Goal: Task Accomplishment & Management: Manage account settings

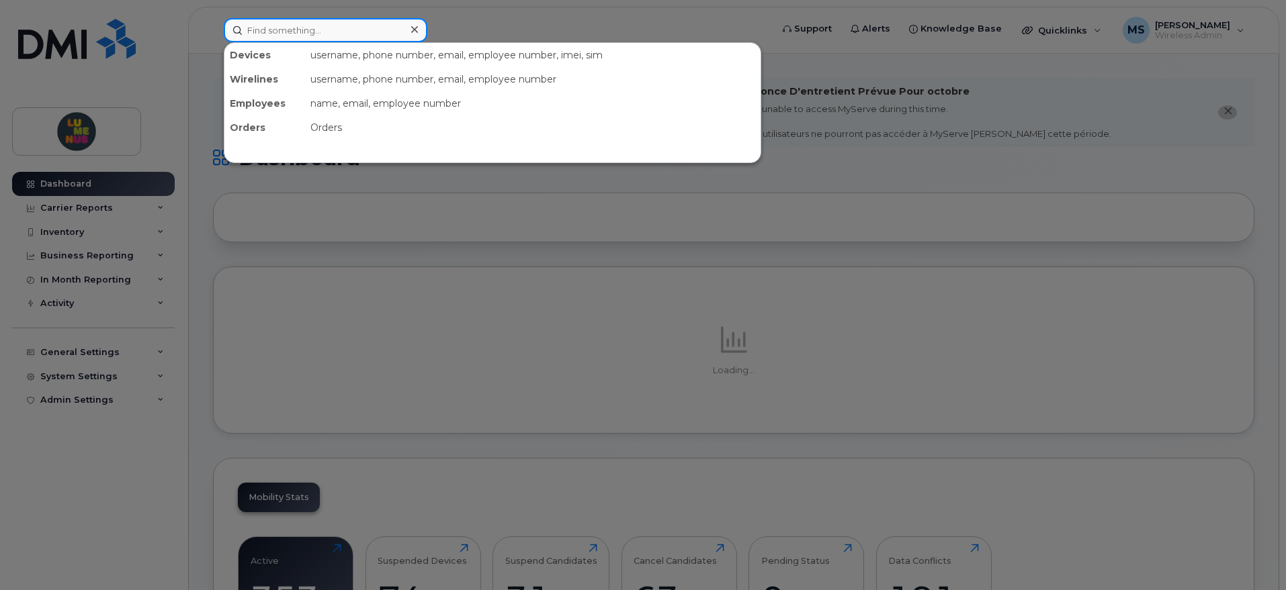
click at [316, 33] on input at bounding box center [326, 30] width 204 height 24
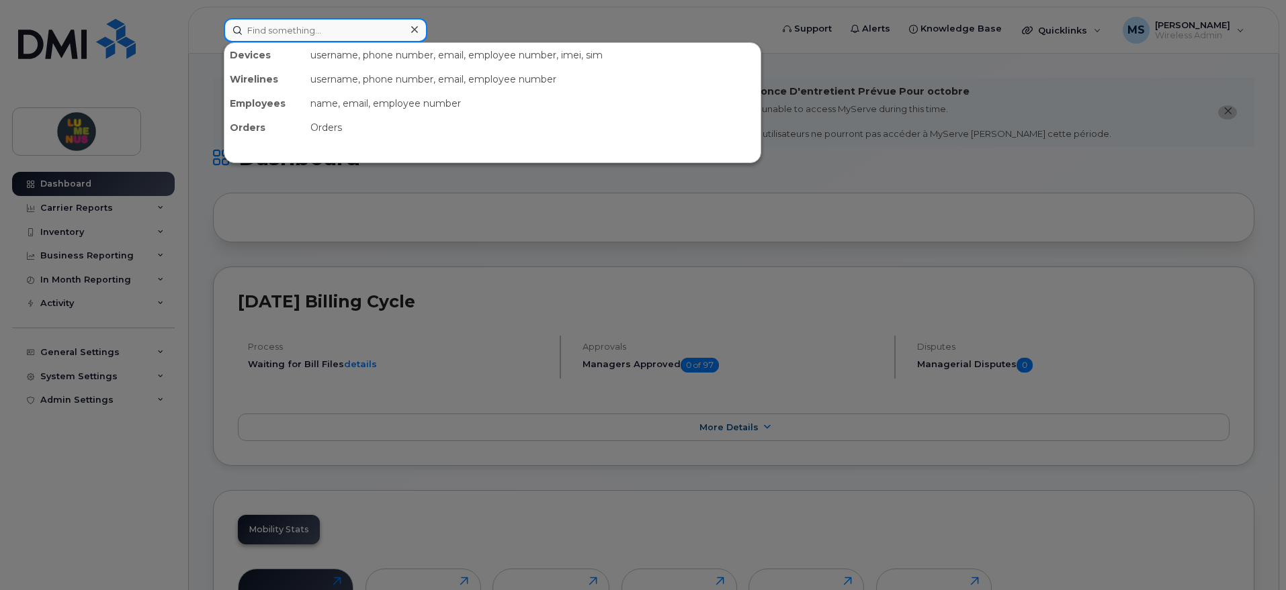
paste input "4165050063"
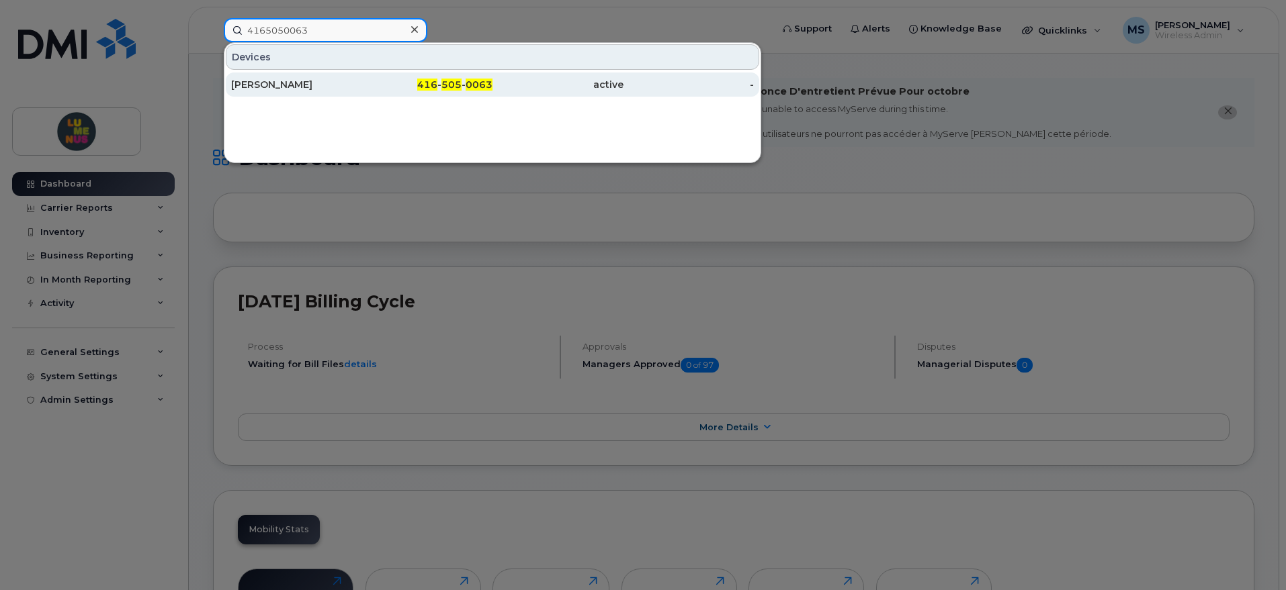
type input "4165050063"
click at [300, 75] on div "[PERSON_NAME]" at bounding box center [296, 85] width 131 height 24
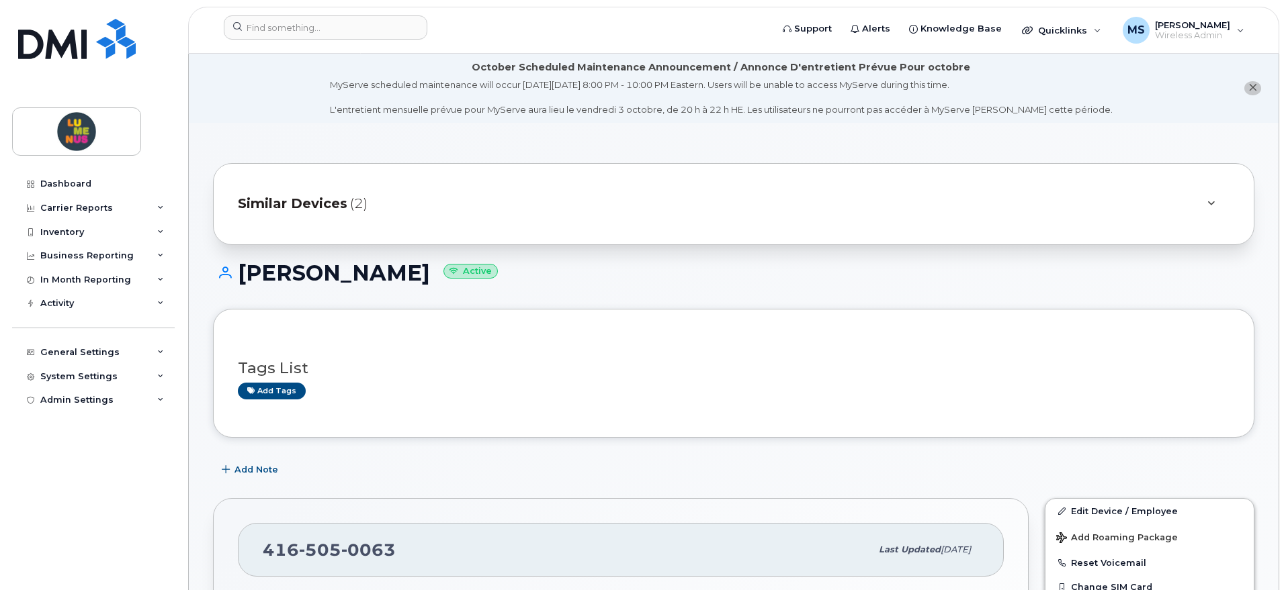
click at [334, 199] on span "Similar Devices" at bounding box center [293, 203] width 110 height 19
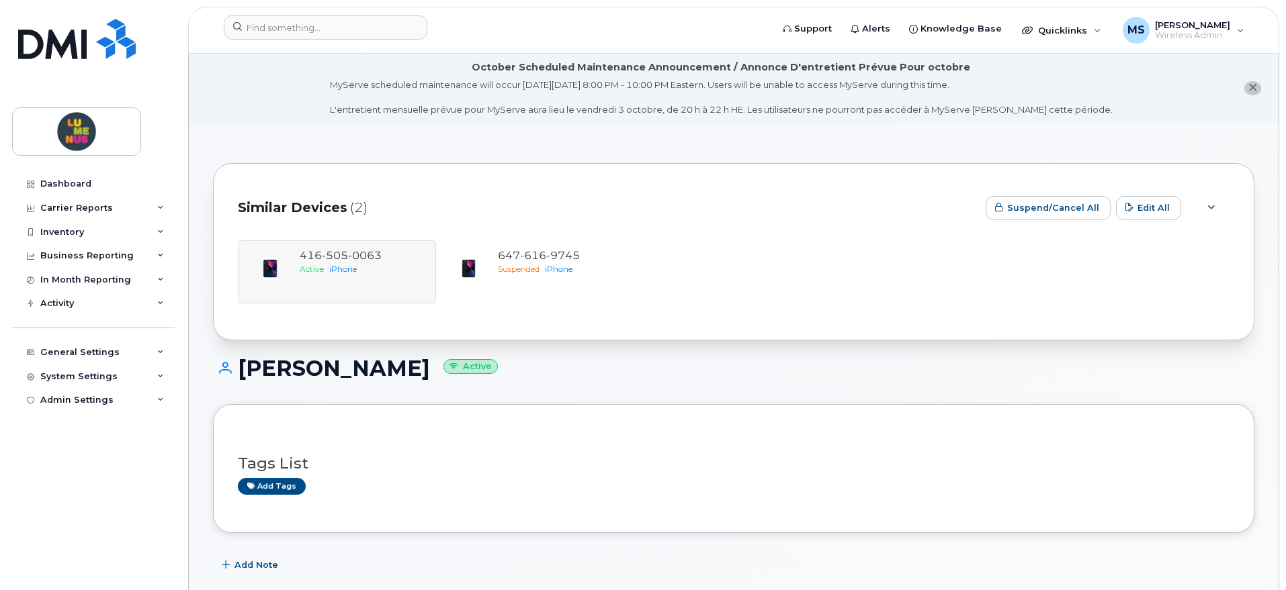
click at [355, 257] on div "[PHONE_NUMBER] Active iPhone [PHONE_NUMBER] Suspended iPhone" at bounding box center [734, 271] width 992 height 63
click at [378, 255] on div "[PHONE_NUMBER] Active iPhone [PHONE_NUMBER] Suspended iPhone" at bounding box center [734, 271] width 992 height 63
click at [378, 255] on div "416 505 0063 Active iPhone 647 616 9745 Suspended iPhone" at bounding box center [734, 271] width 992 height 63
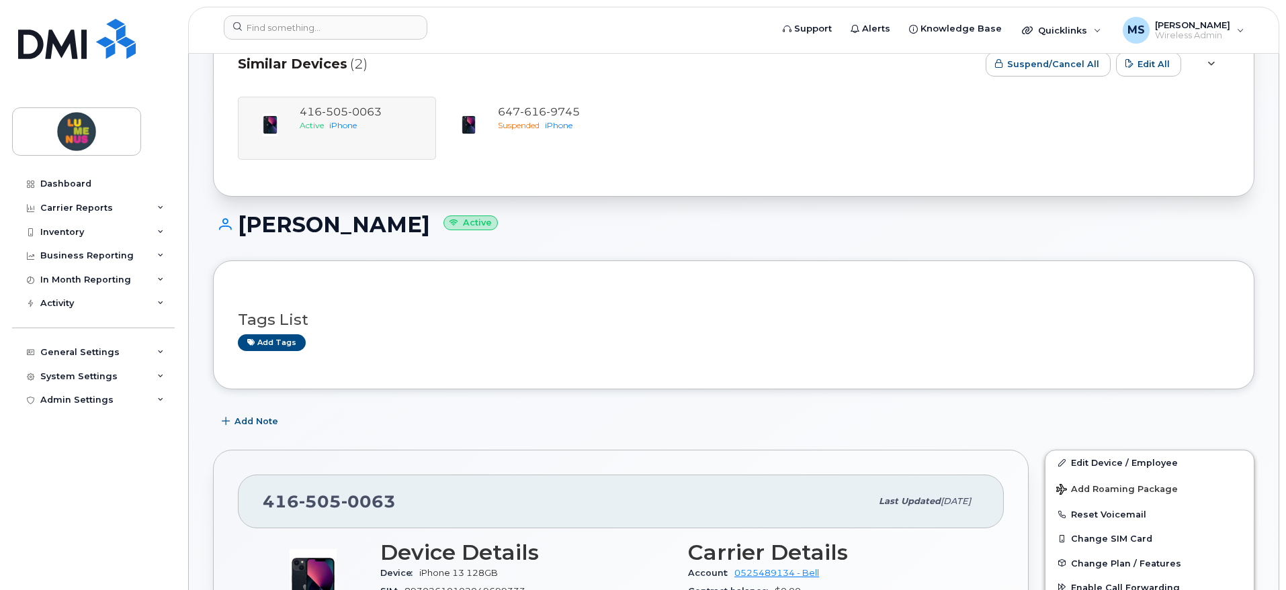
scroll to position [84, 0]
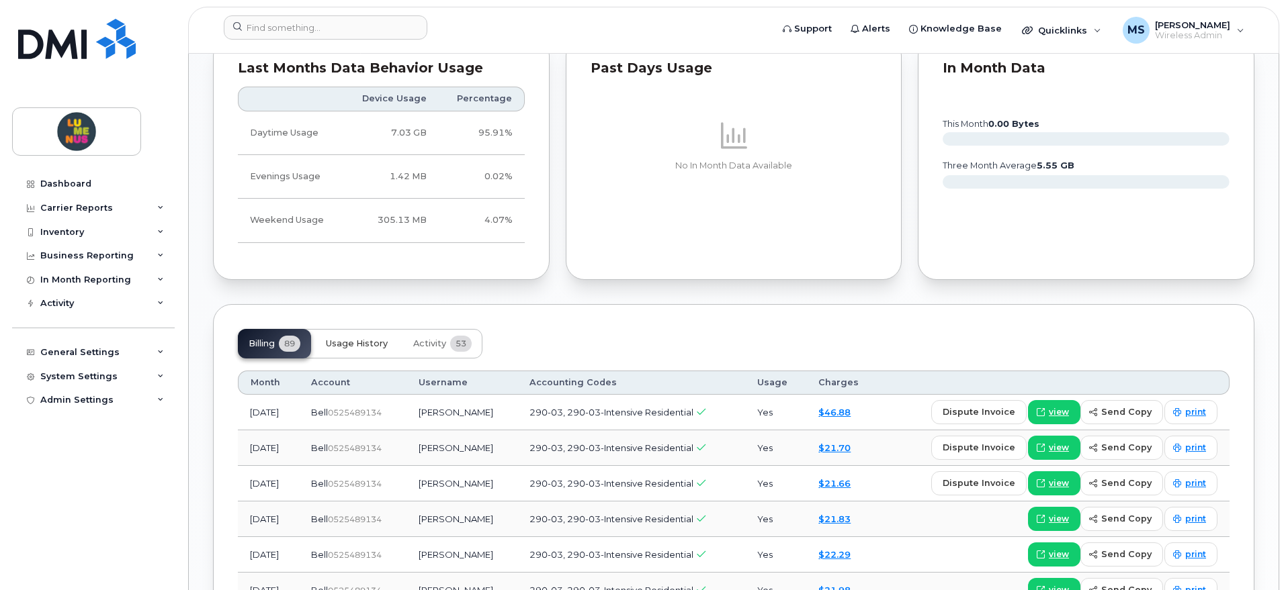
click at [369, 343] on span "Usage History" at bounding box center [357, 344] width 62 height 11
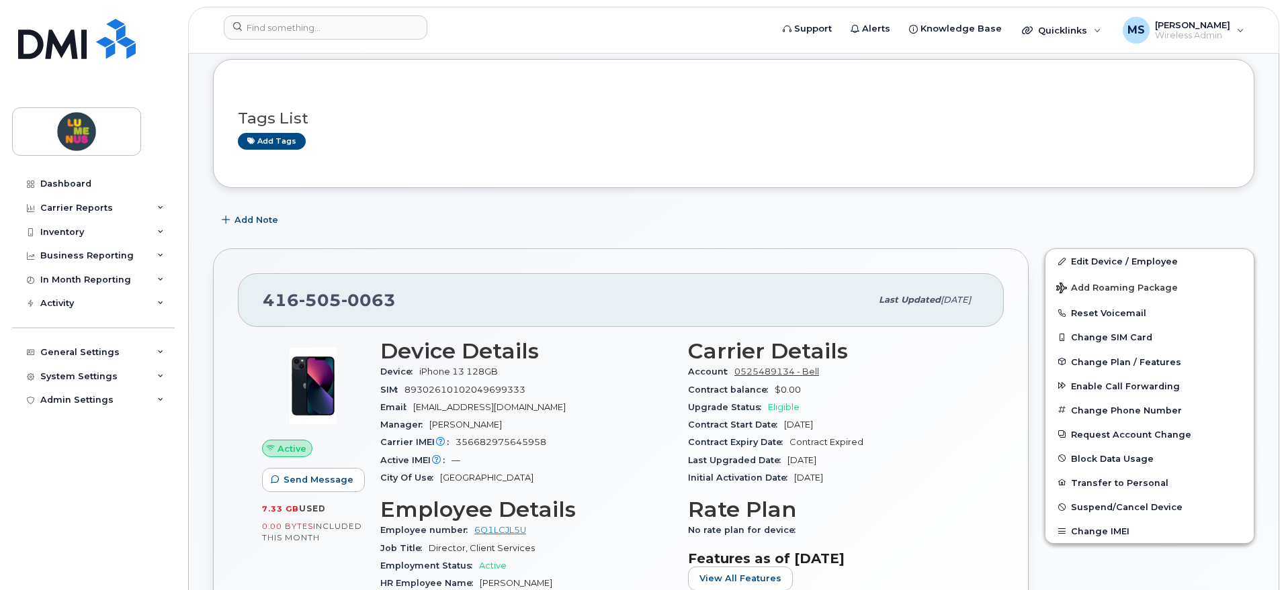
scroll to position [420, 0]
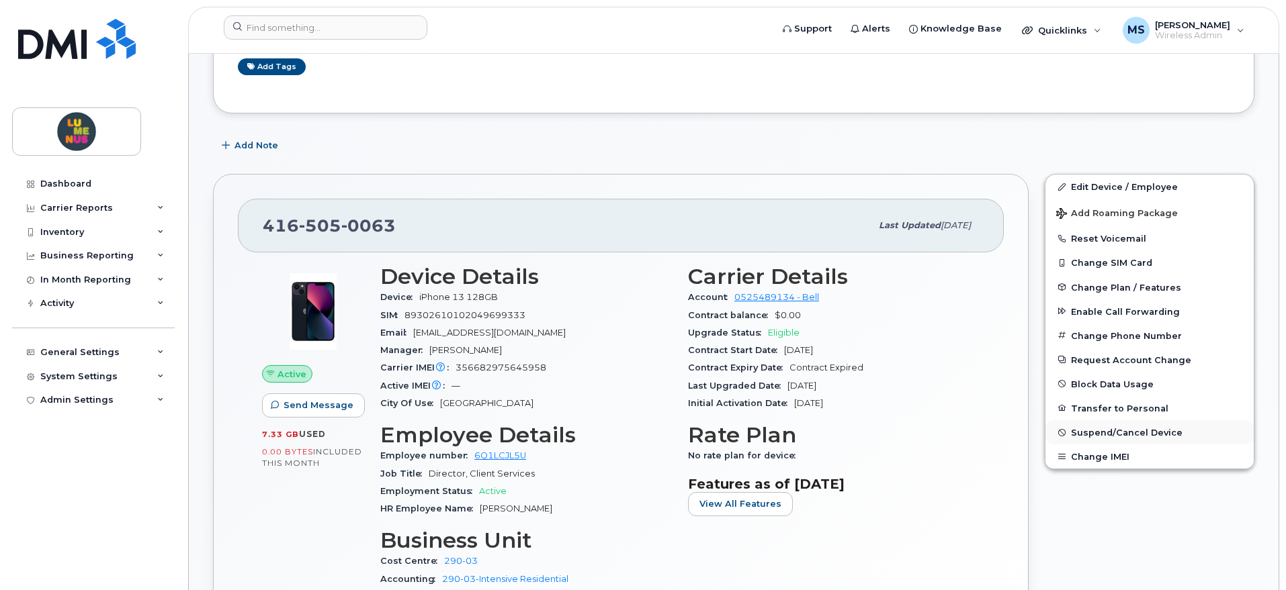
click at [1121, 432] on span "Suspend/Cancel Device" at bounding box center [1127, 433] width 112 height 10
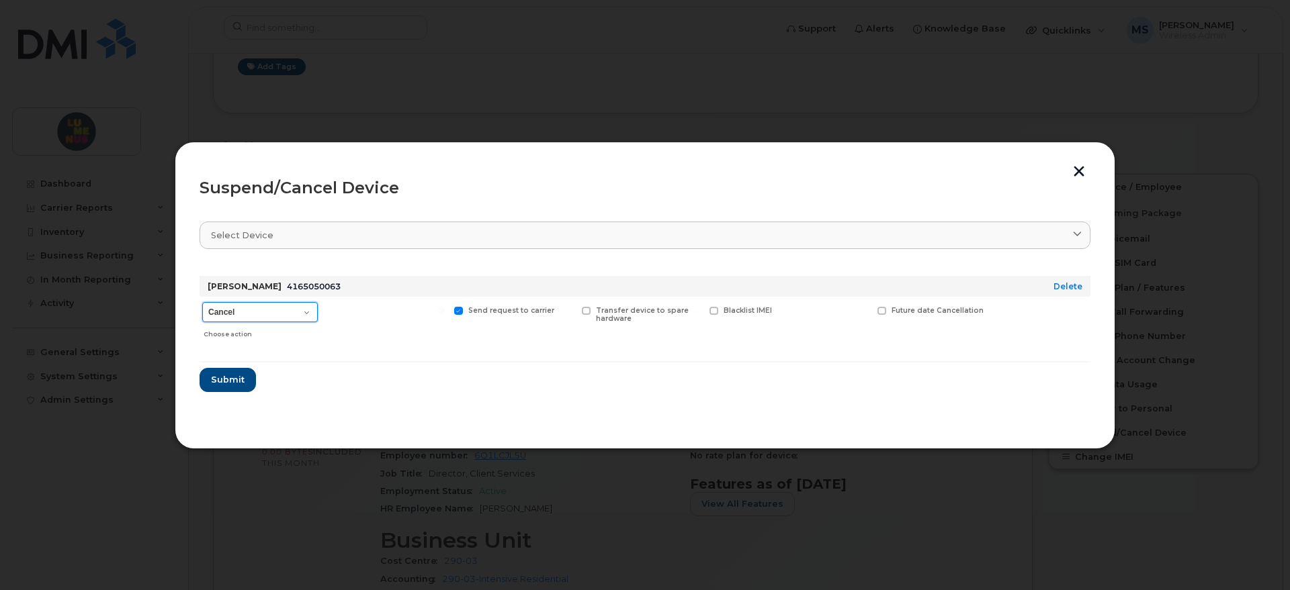
click at [314, 306] on select "Cancel Suspend - Extend Suspension Suspend - Reduced Rate Suspend - Full Rate S…" at bounding box center [260, 312] width 116 height 20
select select "[object Object]"
click at [202, 302] on select "Cancel Suspend - Extend Suspension Suspend - Reduced Rate Suspend - Full Rate S…" at bounding box center [260, 312] width 116 height 20
click at [242, 380] on span "Submit" at bounding box center [227, 380] width 34 height 13
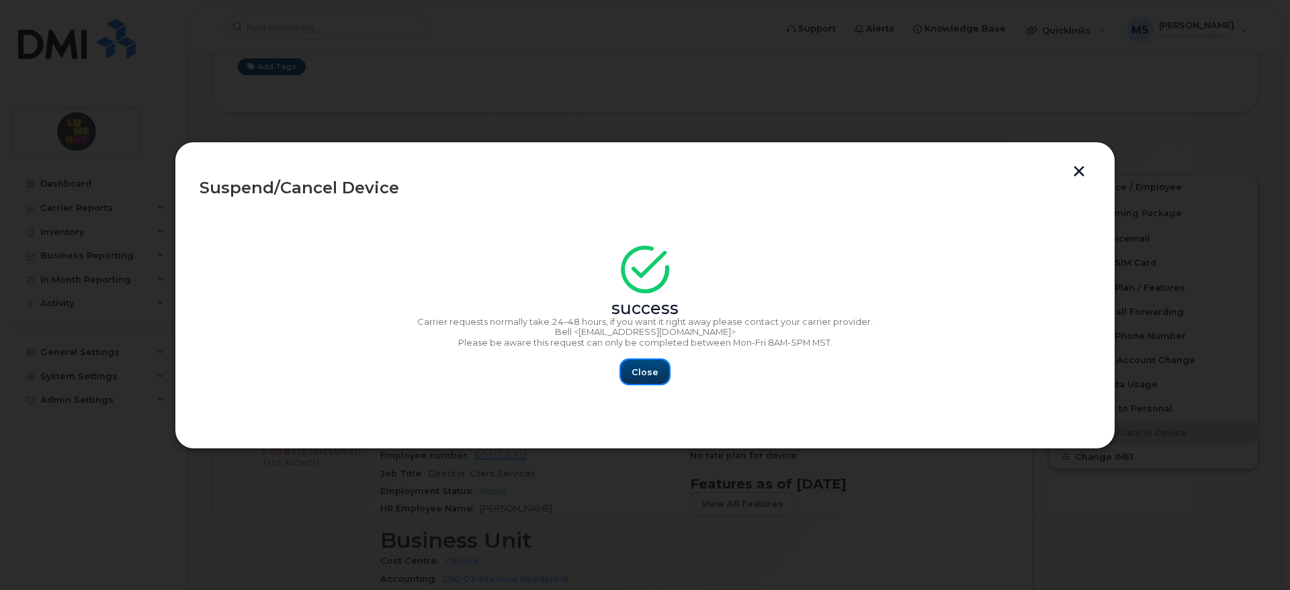
click at [656, 374] on span "Close" at bounding box center [644, 372] width 27 height 13
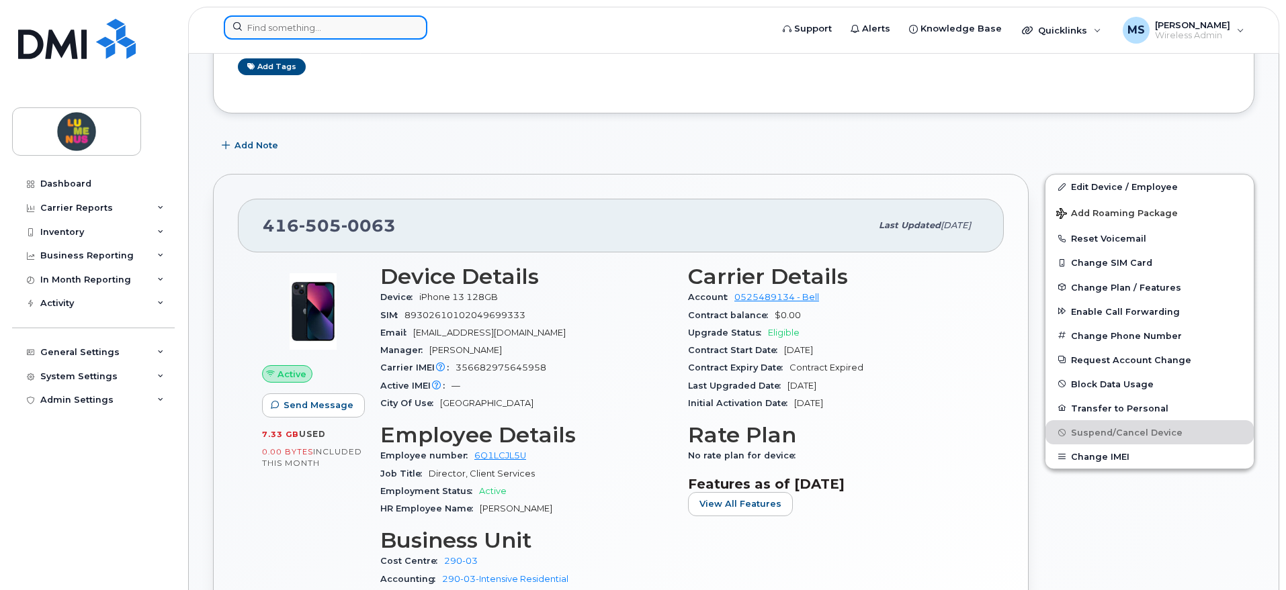
click at [304, 24] on input at bounding box center [326, 27] width 204 height 24
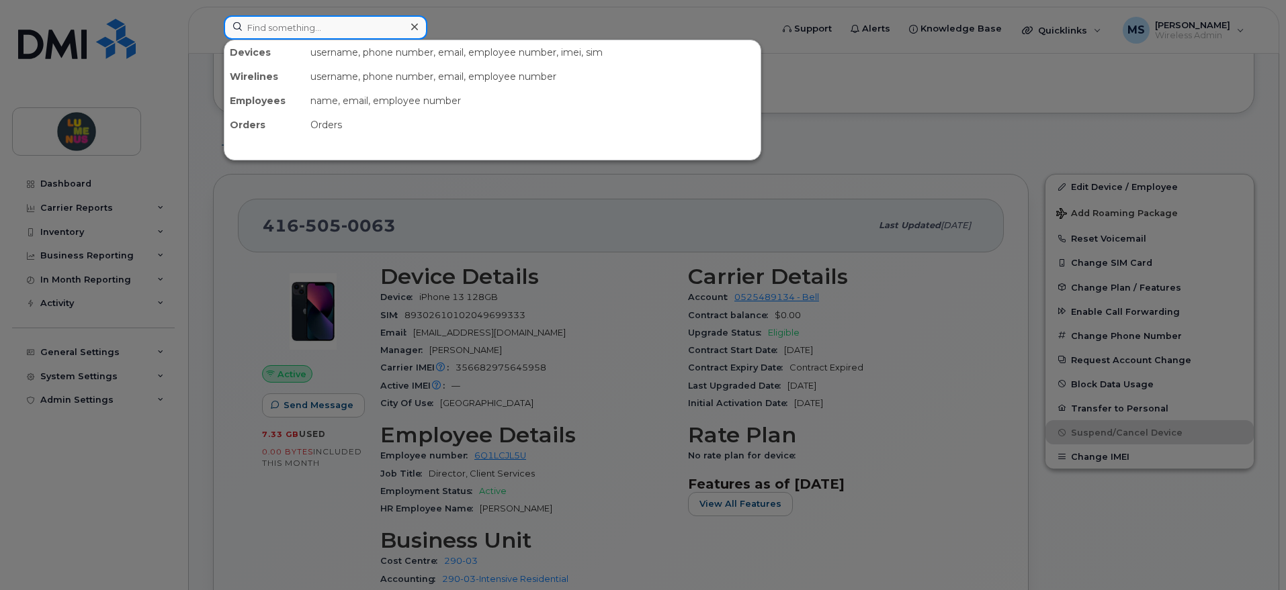
paste input "4165050063"
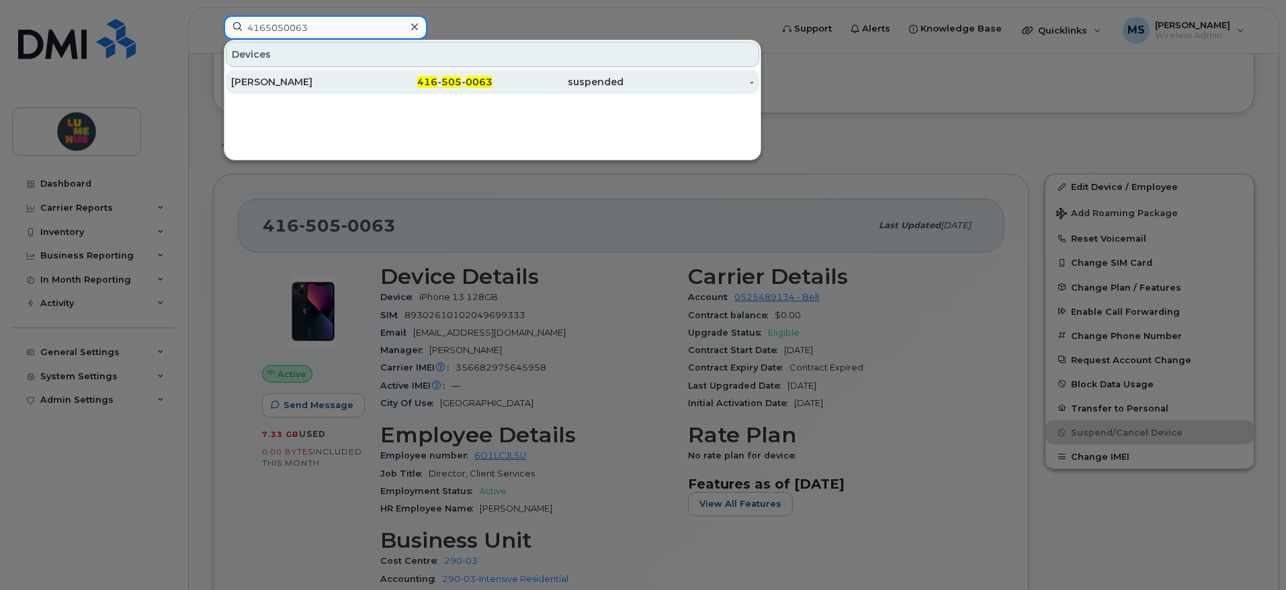
type input "4165050063"
click at [285, 87] on div "[PERSON_NAME]" at bounding box center [296, 81] width 131 height 13
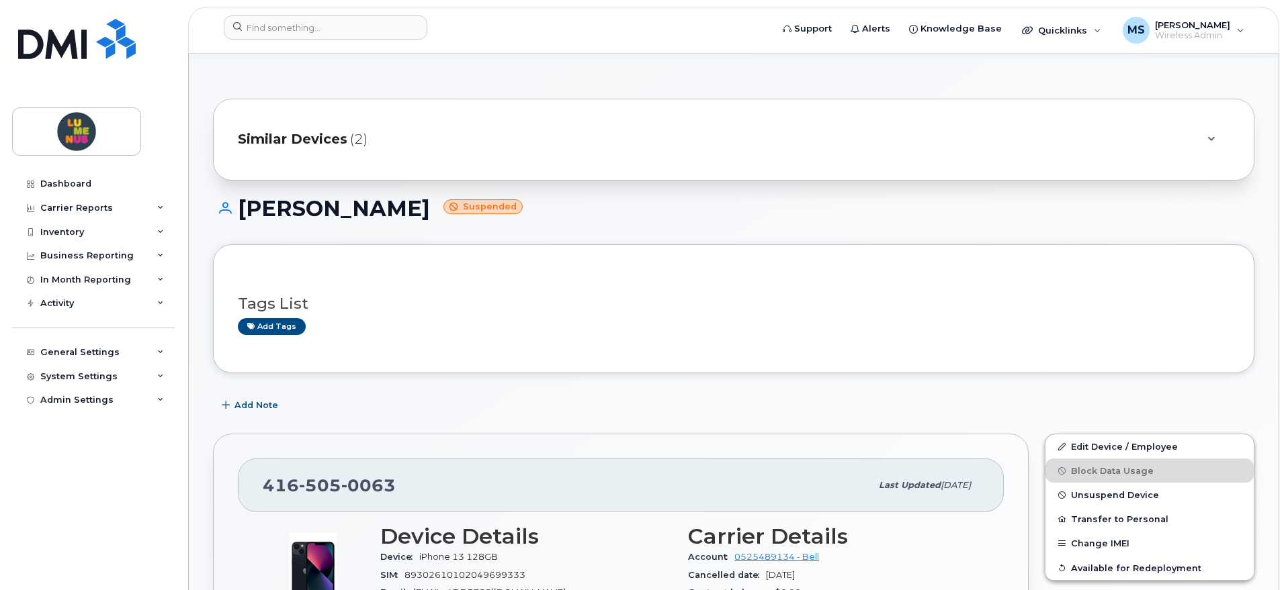
scroll to position [168, 0]
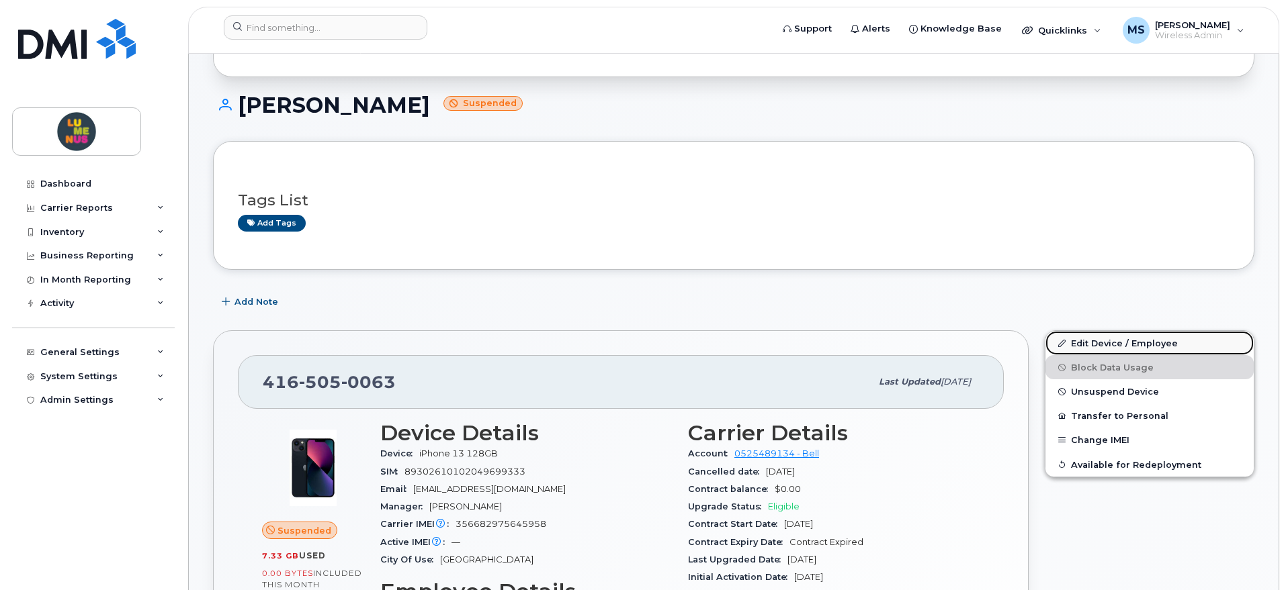
click at [1100, 341] on link "Edit Device / Employee" at bounding box center [1149, 343] width 208 height 24
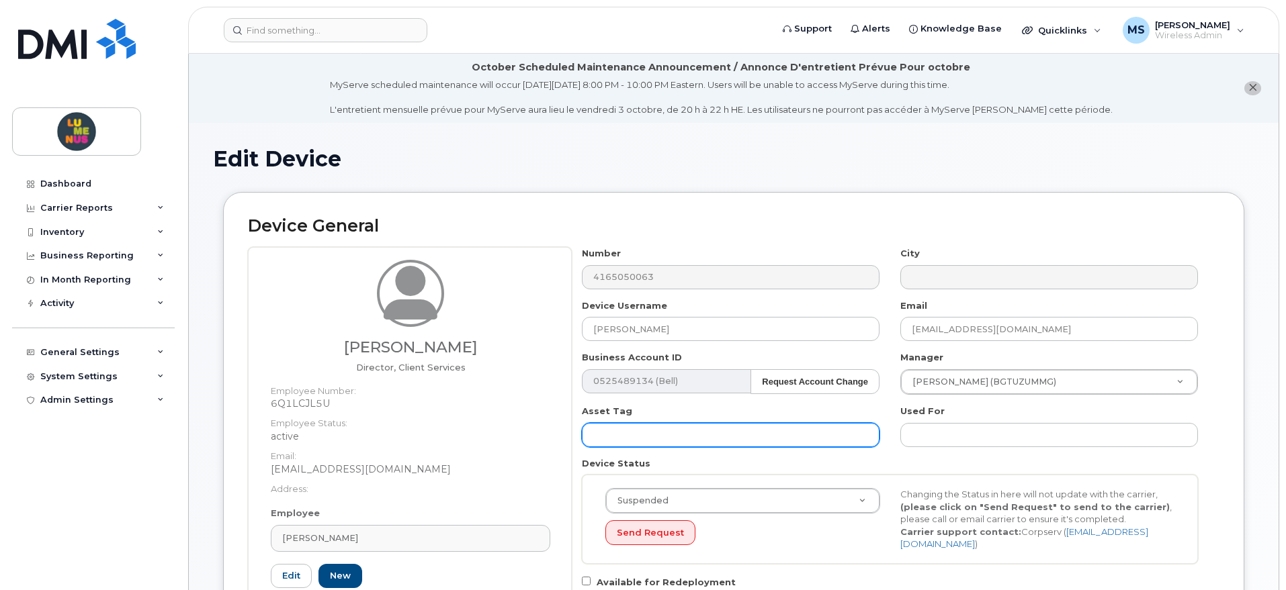
click at [766, 437] on input "text" at bounding box center [731, 435] width 298 height 24
click at [629, 432] on input "text" at bounding box center [731, 435] width 298 height 24
paste input "T9Q123K9GD"
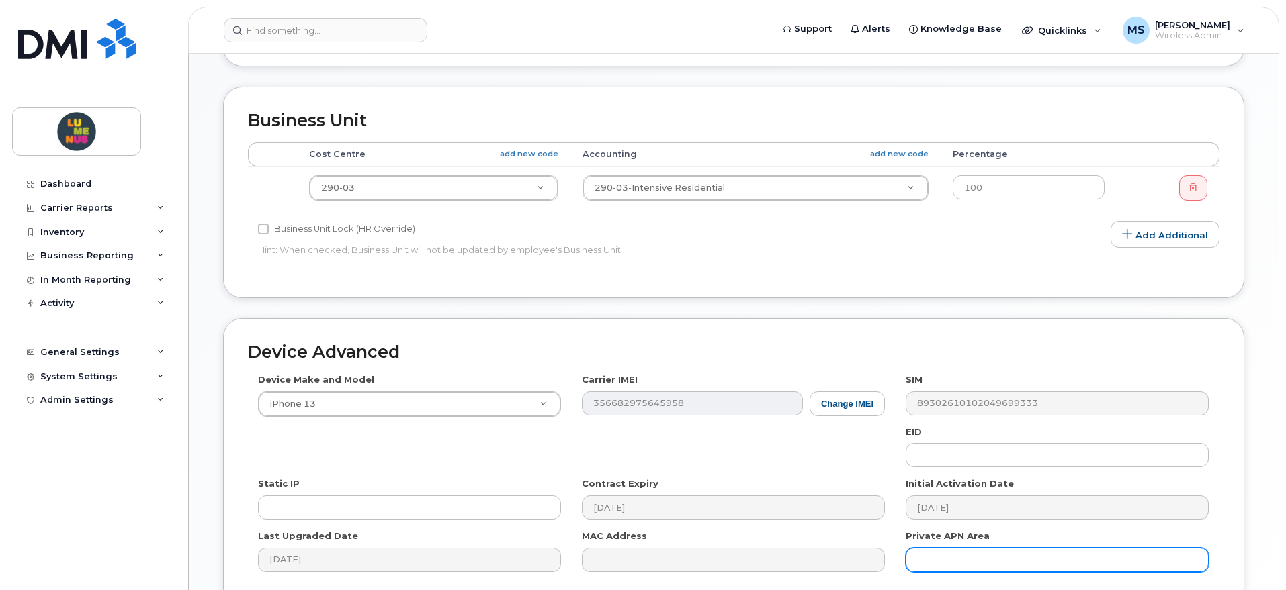
scroll to position [726, 0]
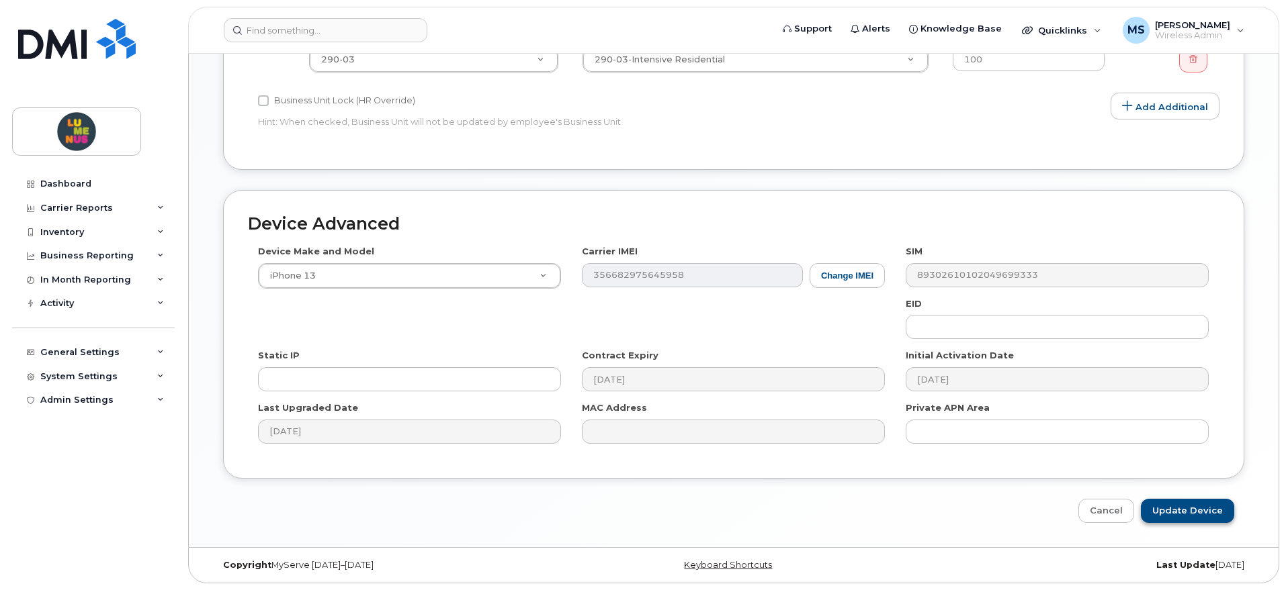
type input "T9Q123K9GD"
click at [1194, 515] on input "Update Device" at bounding box center [1187, 511] width 93 height 25
type input "Saving..."
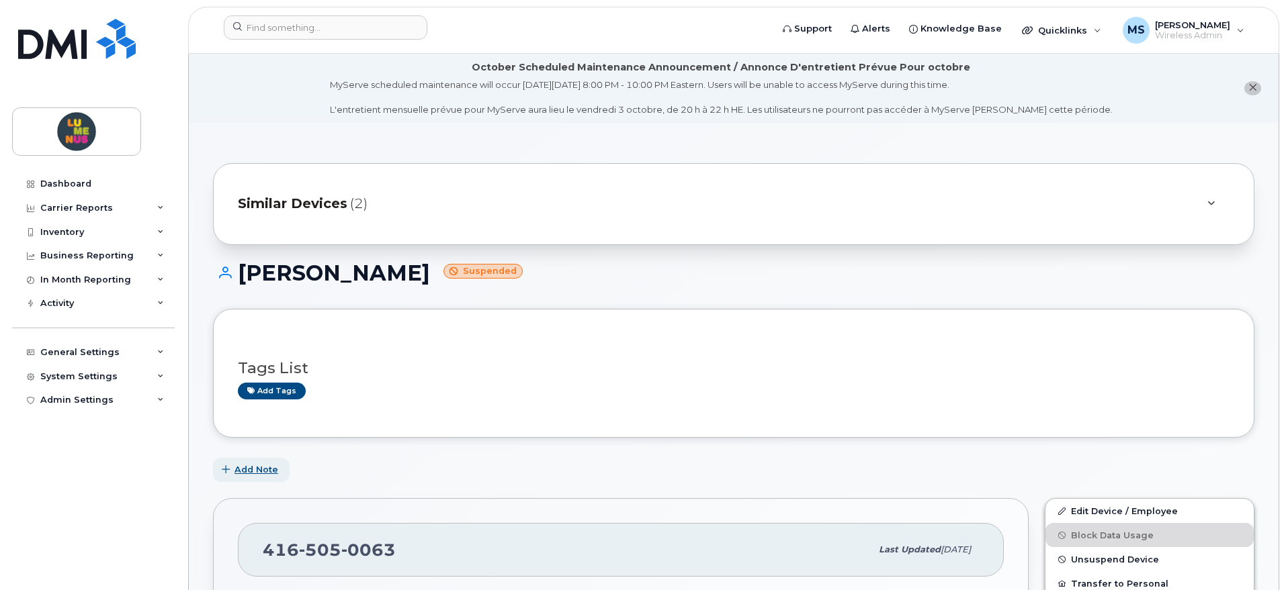
click at [256, 464] on span "Add Note" at bounding box center [256, 470] width 44 height 13
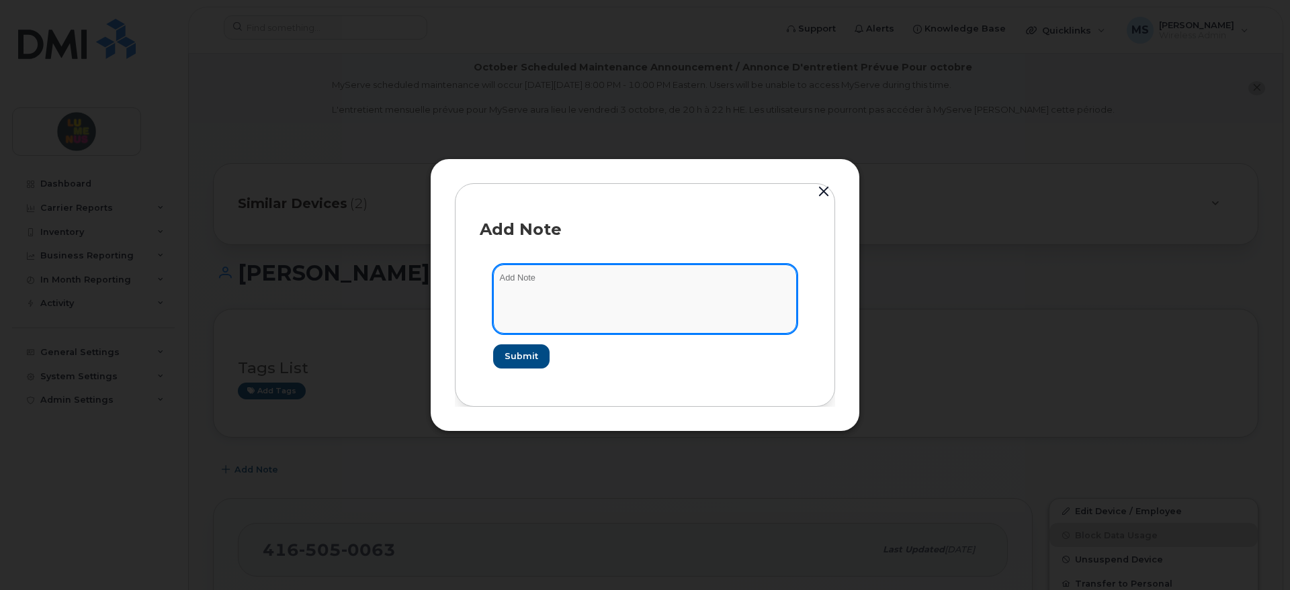
click at [572, 267] on textarea at bounding box center [645, 299] width 304 height 69
paste textarea "SR2509-0001"
type textarea "Suspended - Offboarded on [DATE] - SR2509-0001"
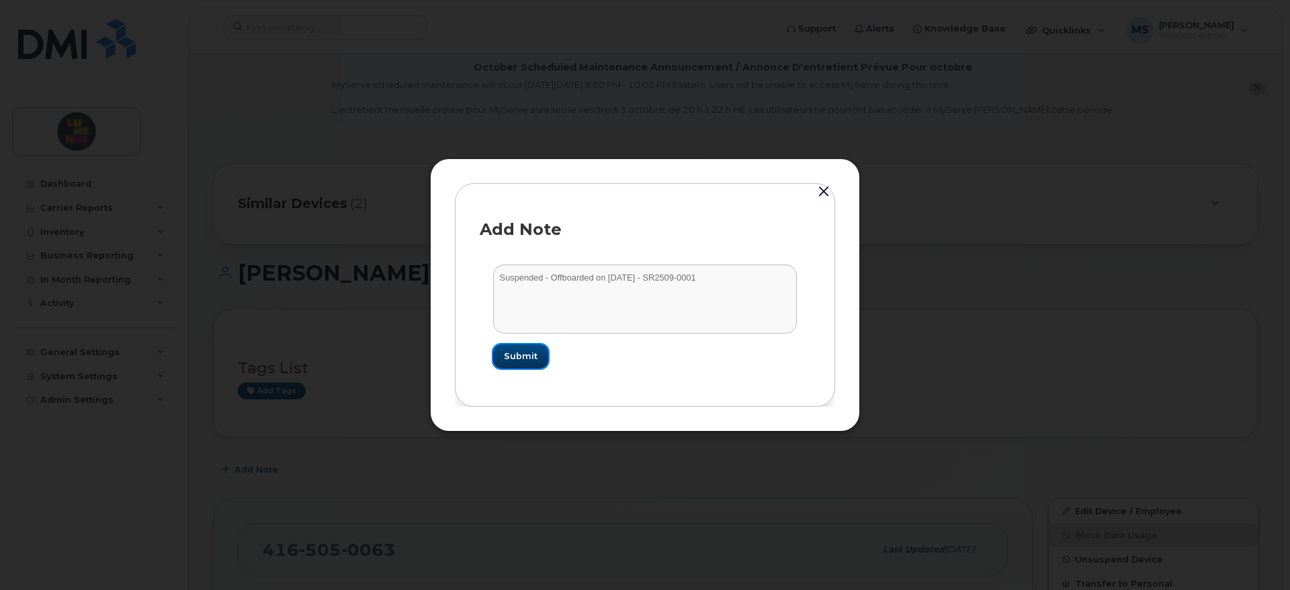
click at [521, 363] on button "Submit" at bounding box center [520, 357] width 55 height 24
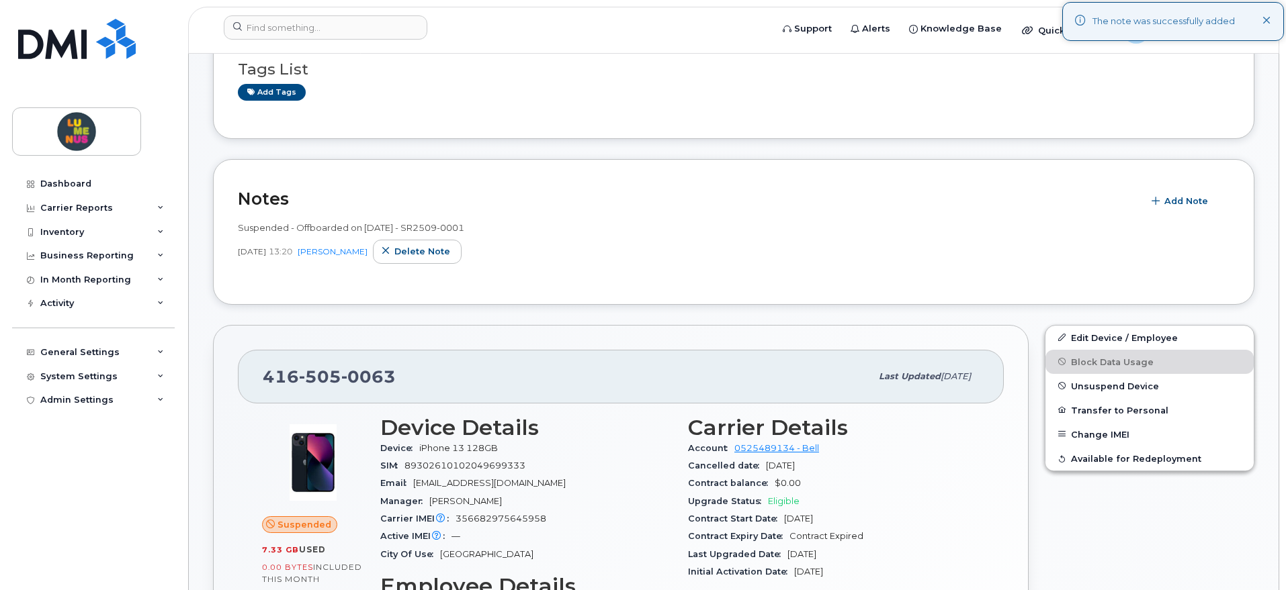
scroll to position [336, 0]
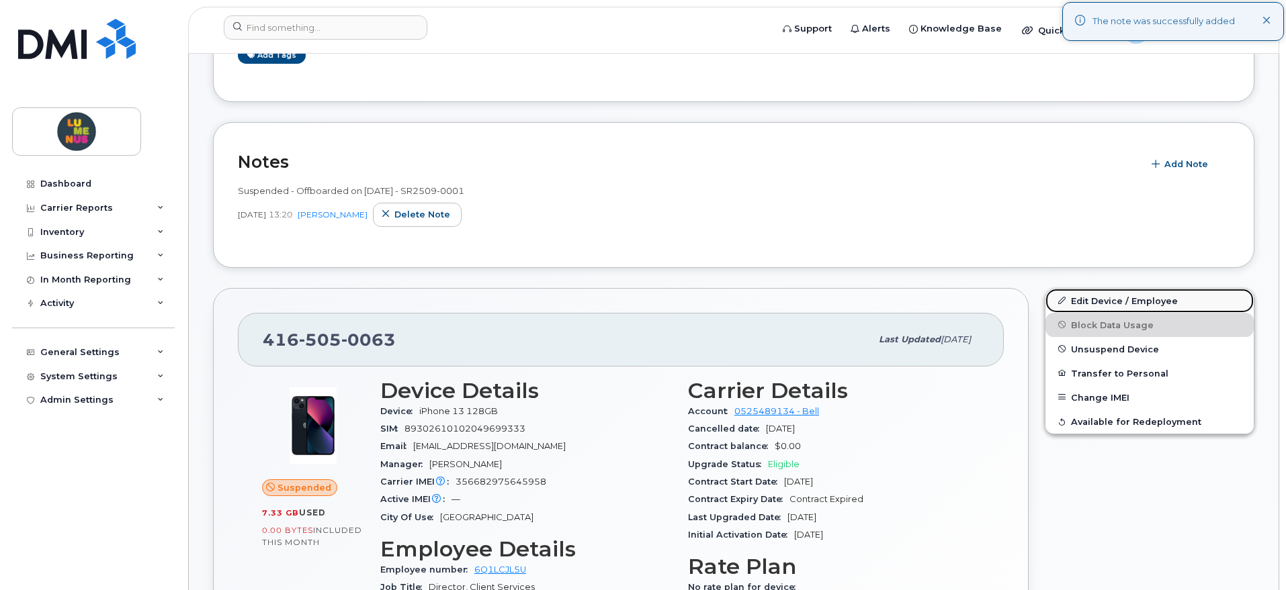
click at [1123, 300] on link "Edit Device / Employee" at bounding box center [1149, 301] width 208 height 24
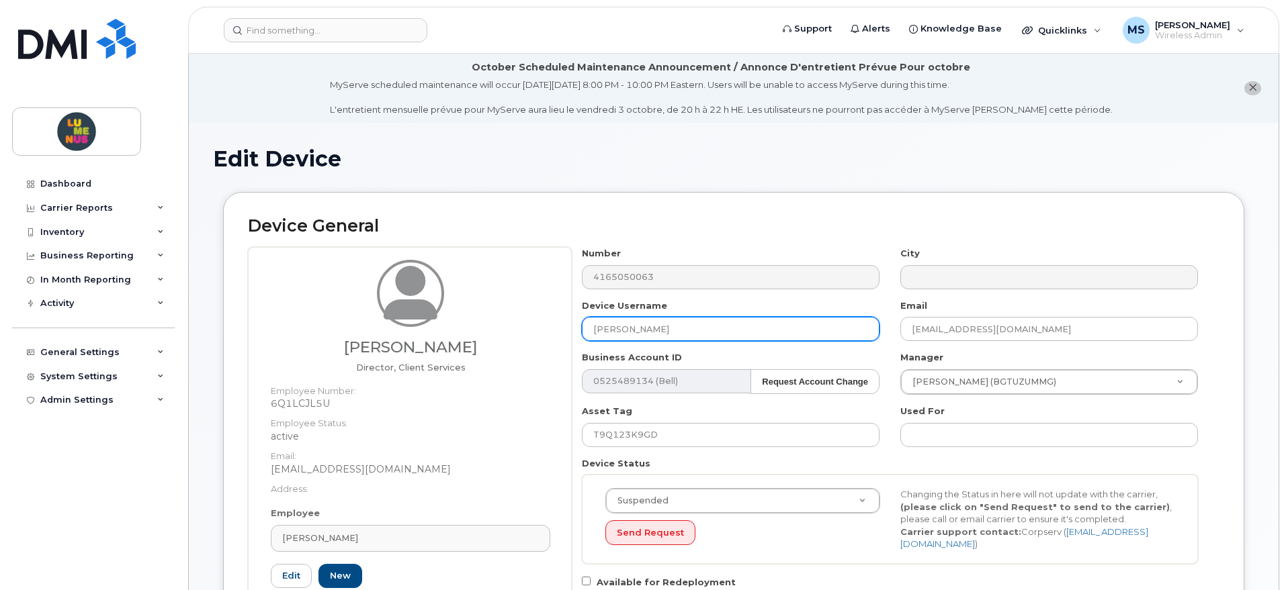
click at [693, 333] on input "[PERSON_NAME]" at bounding box center [731, 329] width 298 height 24
paste input "SR2509-0001"
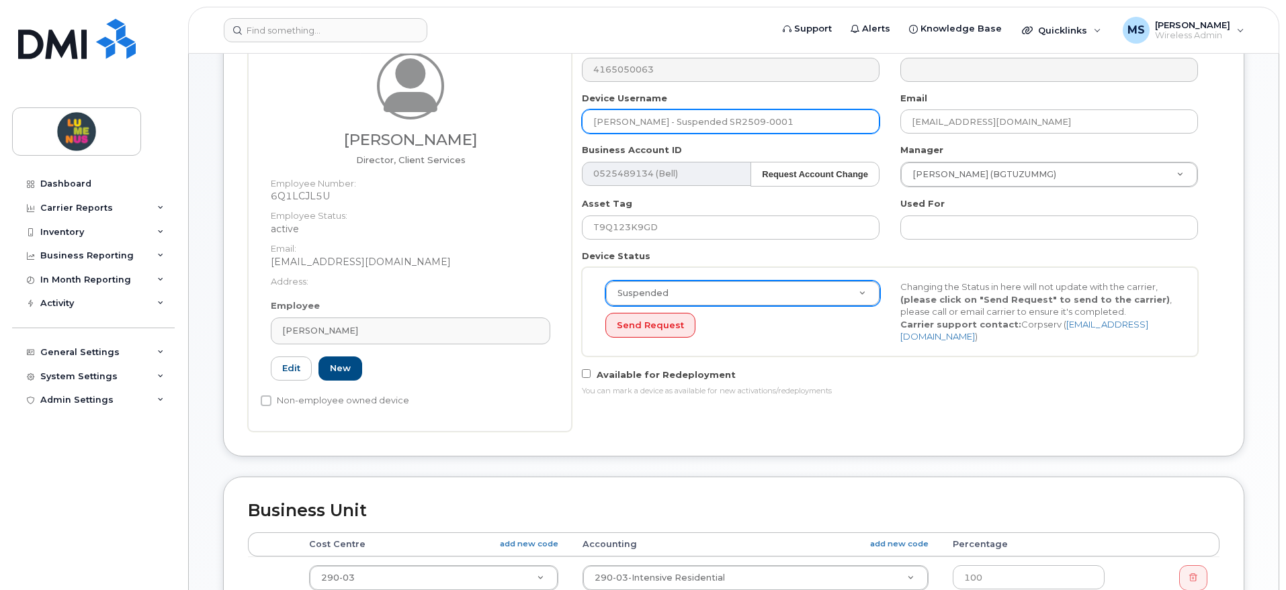
scroll to position [252, 0]
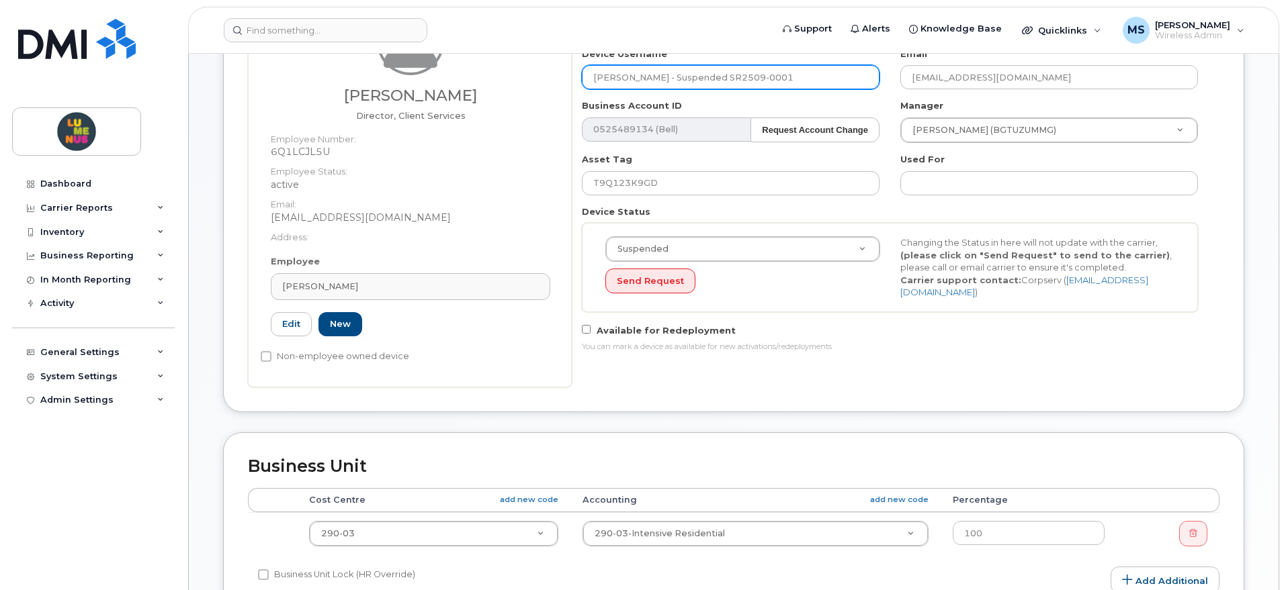
drag, startPoint x: 719, startPoint y: 78, endPoint x: 672, endPoint y: 79, distance: 46.4
click at [672, 79] on input "Derek Whidden - Suspended SR2509-0001" at bounding box center [731, 77] width 298 height 24
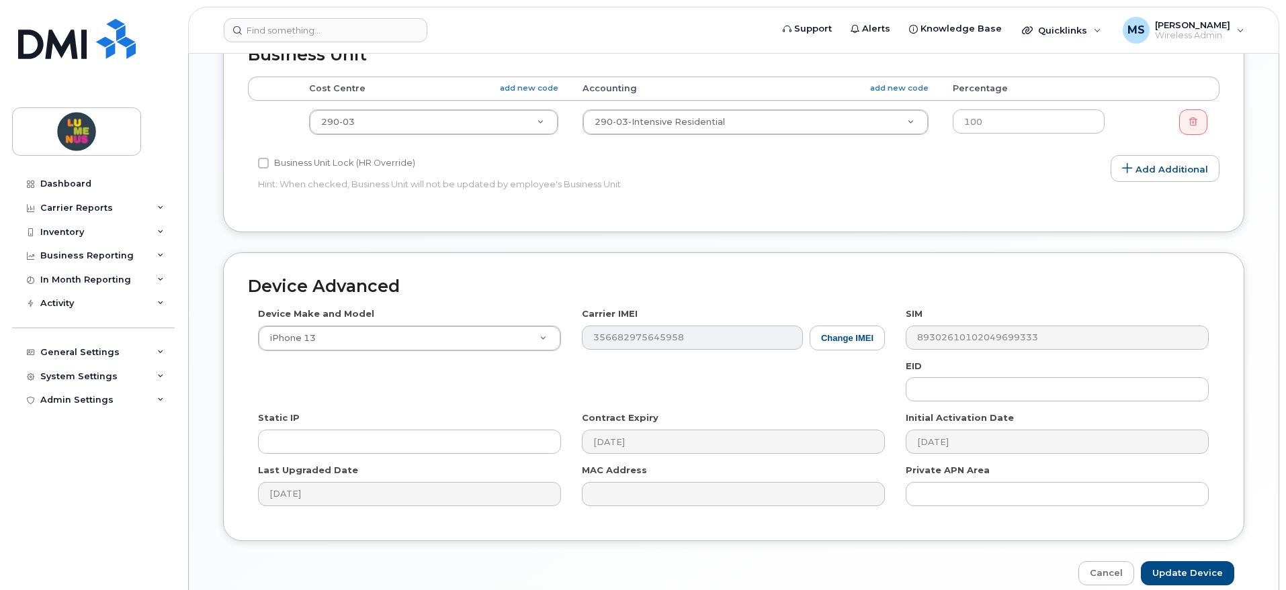
scroll to position [726, 0]
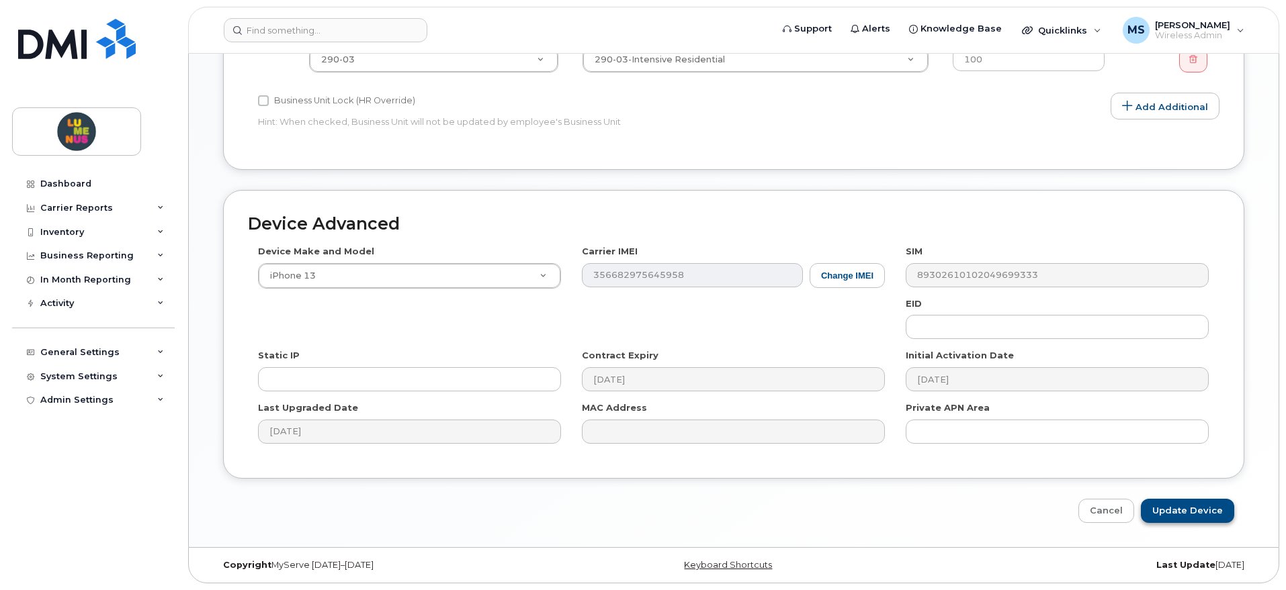
type input "[PERSON_NAME] - Offboarded SR2509-0001"
click at [1191, 502] on input "Update Device" at bounding box center [1187, 511] width 93 height 25
type input "Saving..."
